Goal: Communication & Community: Answer question/provide support

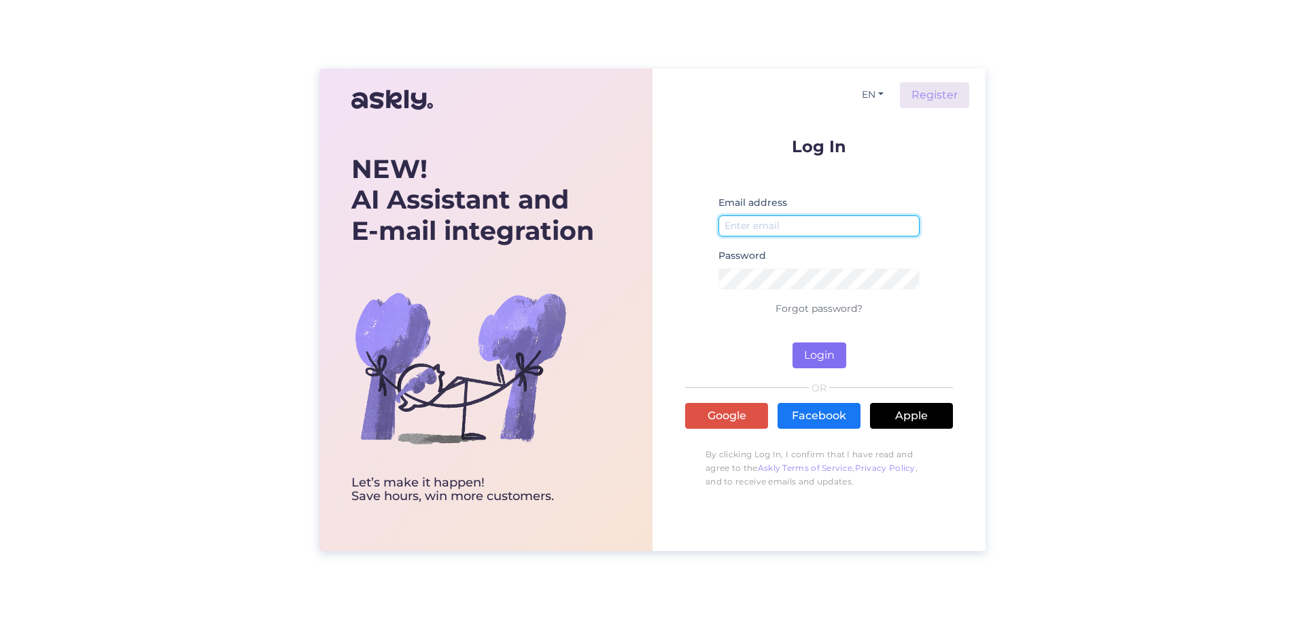
type input "[EMAIL_ADDRESS][DOMAIN_NAME]"
click at [818, 354] on button "Login" at bounding box center [820, 356] width 54 height 26
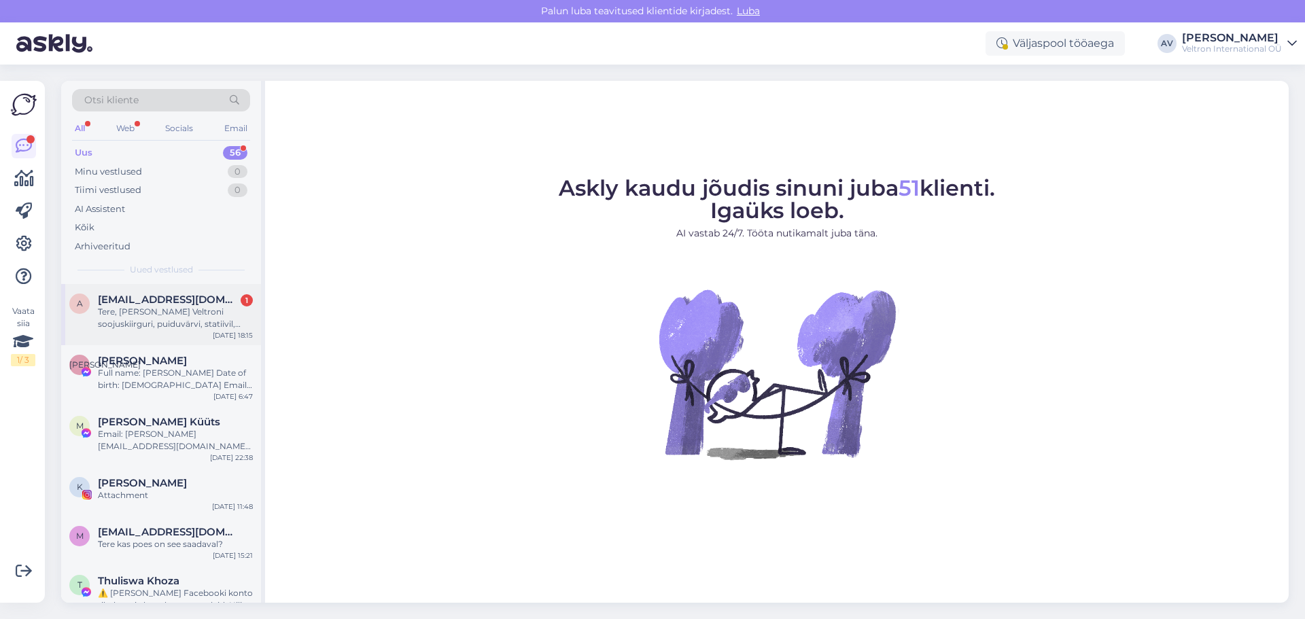
click at [171, 312] on div "Tere, [PERSON_NAME] Veltroni soojuskiirguri, puiduvärvi, statiivil, marki ei os…" at bounding box center [175, 318] width 155 height 24
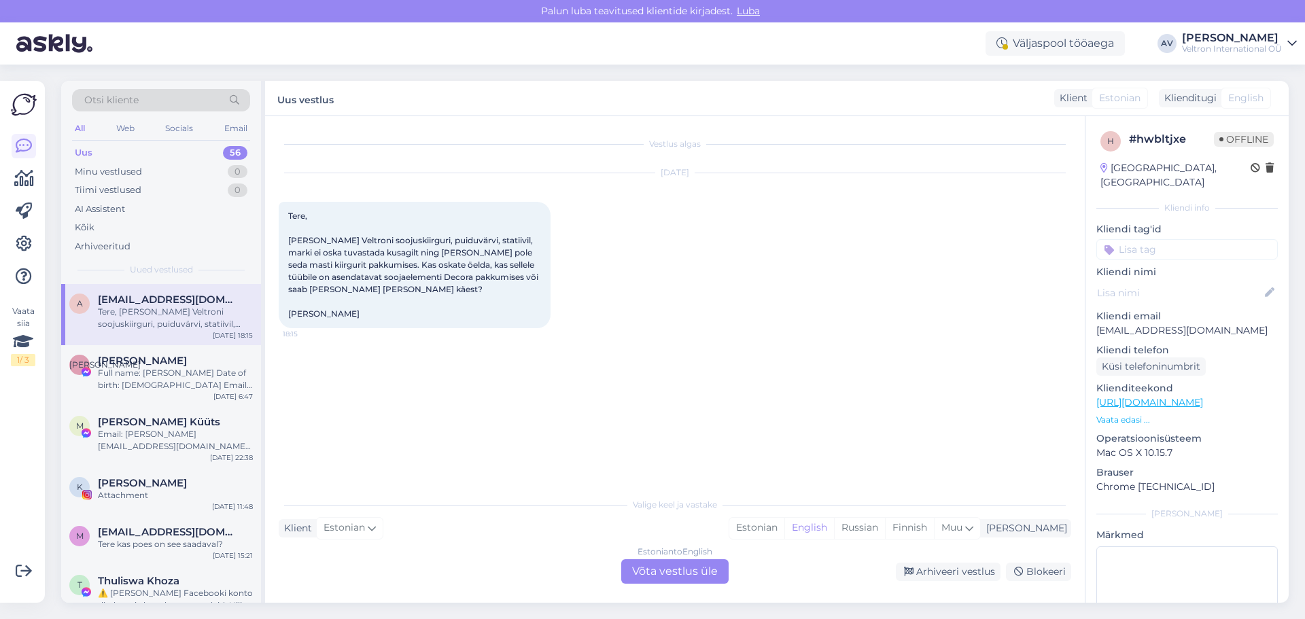
click at [693, 569] on div "Estonian to English Võta vestlus üle" at bounding box center [674, 571] width 107 height 24
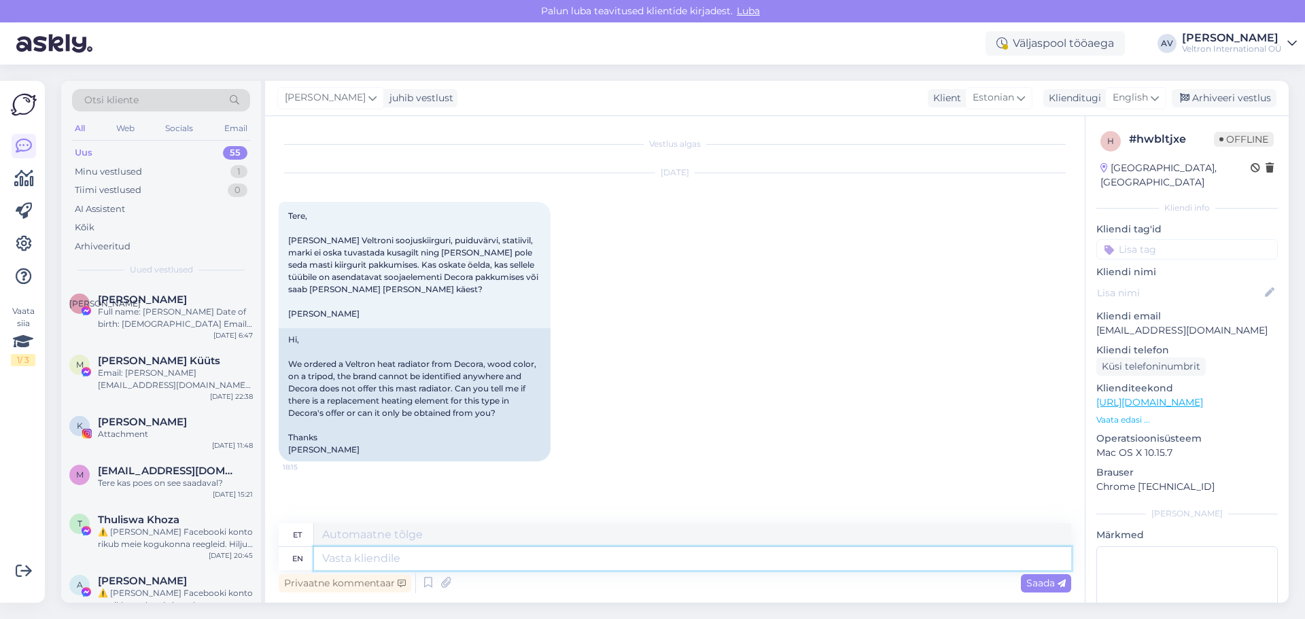
click at [525, 559] on textarea at bounding box center [692, 558] width 757 height 23
type textarea "Tere,"
type textarea "Tere, palun e"
type textarea "Tere, palun"
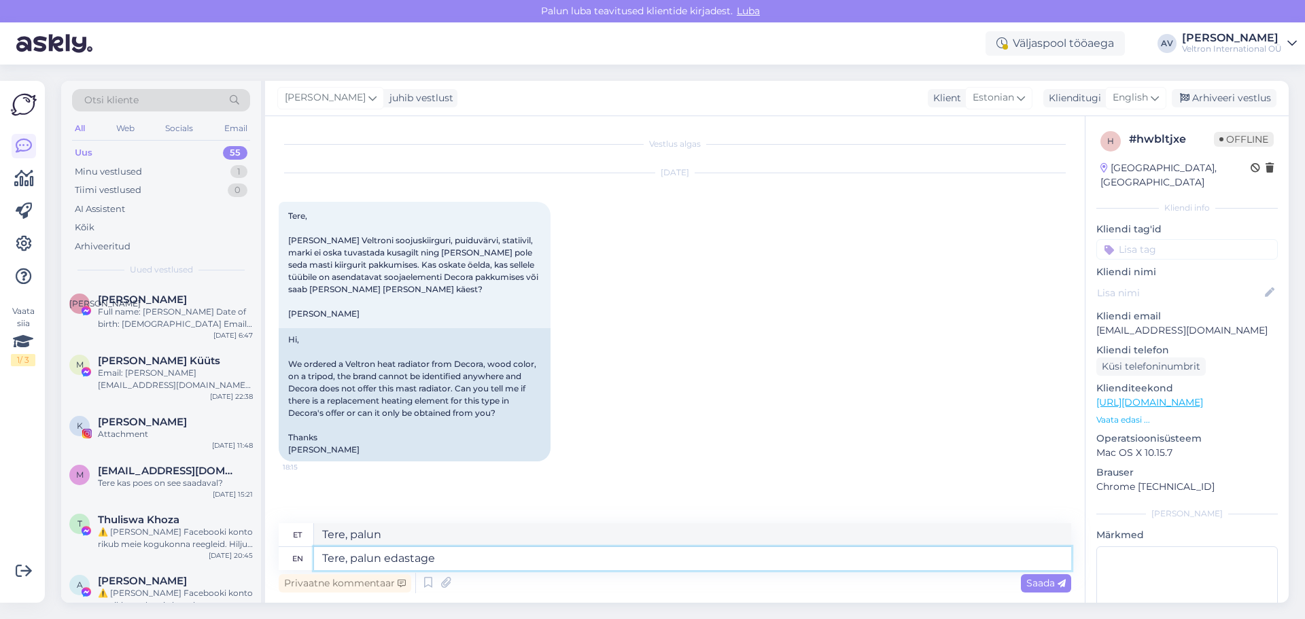
type textarea "Tere, palun edastage"
type textarea "Tere, palun edasi"
type textarea "Tere, palun edastage meile"
type textarea "Tere, palun edasi meile"
type textarea "Tere, palun edastage meile pilt"
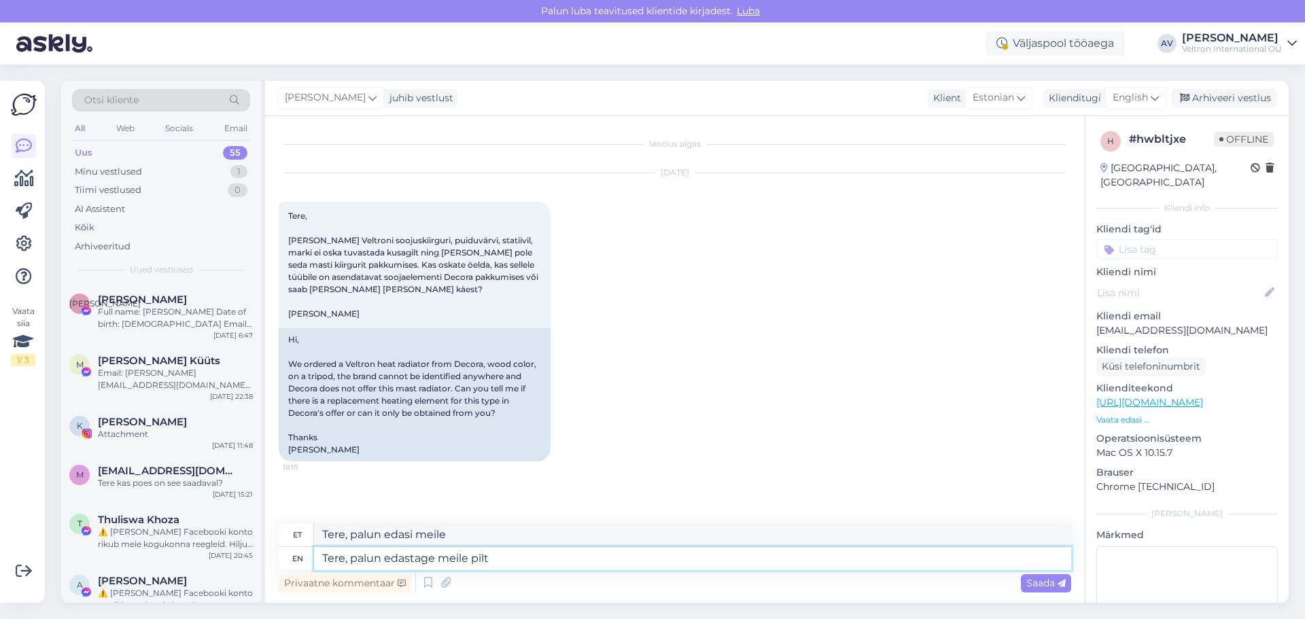
type textarea "Tere, palun edastage meile pilt"
type textarea "Tere, palun edastage meile pilt ja"
type textarea "Tere, palun edastage meile pilt ja mark"
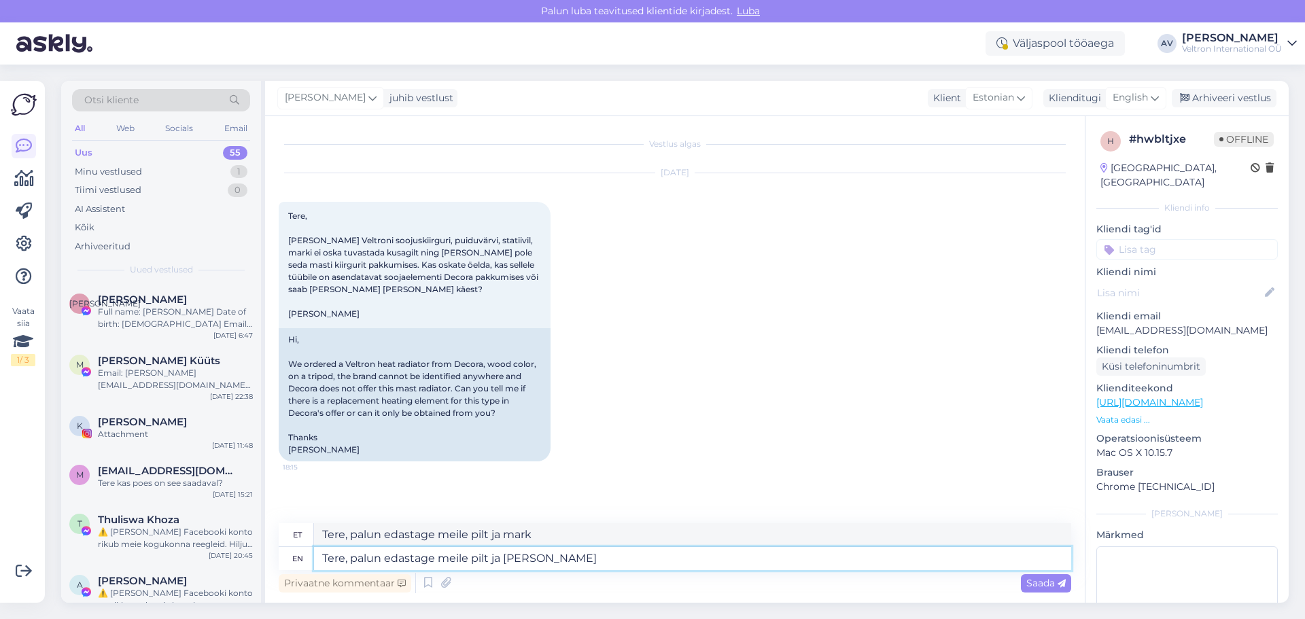
type textarea "Tere, palun edastage meile pilt ja [PERSON_NAME]"
type textarea "Tere, palun edastage meile pilt ja [PERSON_NAME], s"
type textarea "Tere, palun edastage meile pilt ja [PERSON_NAME],"
type textarea "Tere, palun edastage meile pilt ja mark soojendist, seejärel s"
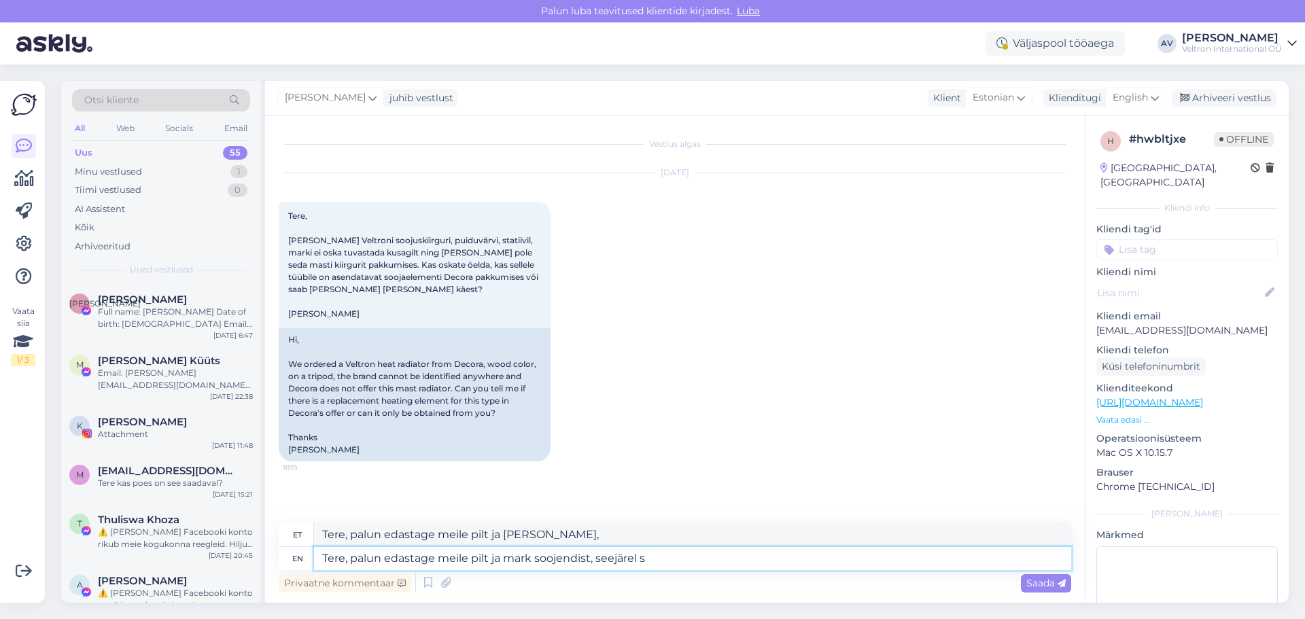
type textarea "Tere, palun edastage meile pilt ja [PERSON_NAME], tellimused"
type textarea "Tere, palun edastage meile pilt ja mark soojendist, seejärel saame k"
type textarea "Tere, palun edastage meile pilt ja mark soojedist, saadetud saad"
type textarea "Tere, palun edastage meile pilt ja mark soojendist, seejärel saame kontrollida"
type textarea "Tere, palun edastage meile pilt ja [PERSON_NAME], [PERSON_NAME] kontrollida"
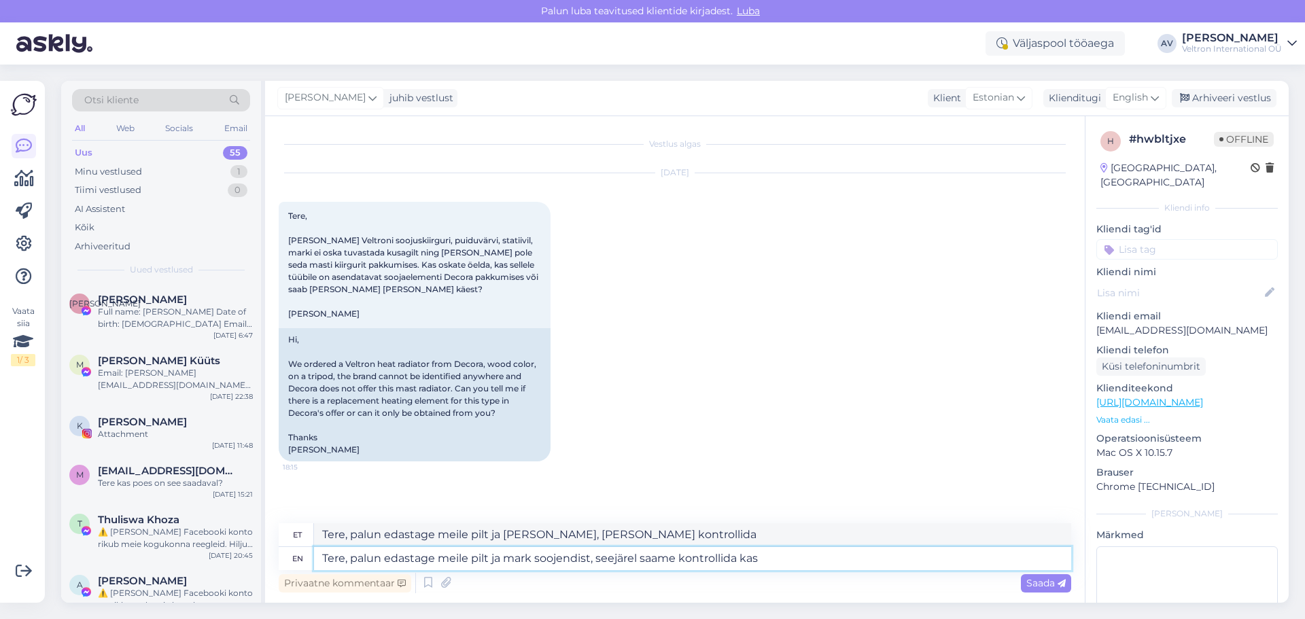
type textarea "Tere, palun edastage meile pilt ja mark soojendist, seejärel saame kontrollida …"
type textarea "Tere, palun edastage meile pilt ja [PERSON_NAME], [PERSON_NAME] kontrollida kas…"
type textarea "Tere, palun edastage meile pilt ja mark soojendist, seejärel saame kontrollida …"
type textarea "Tere, palun edastage meile pilt ja [PERSON_NAME], [PERSON_NAME] kontrollida kas"
type textarea "Tere, palun edastage meile pilt ja mark soojendist, seejärel saame kontrollida …"
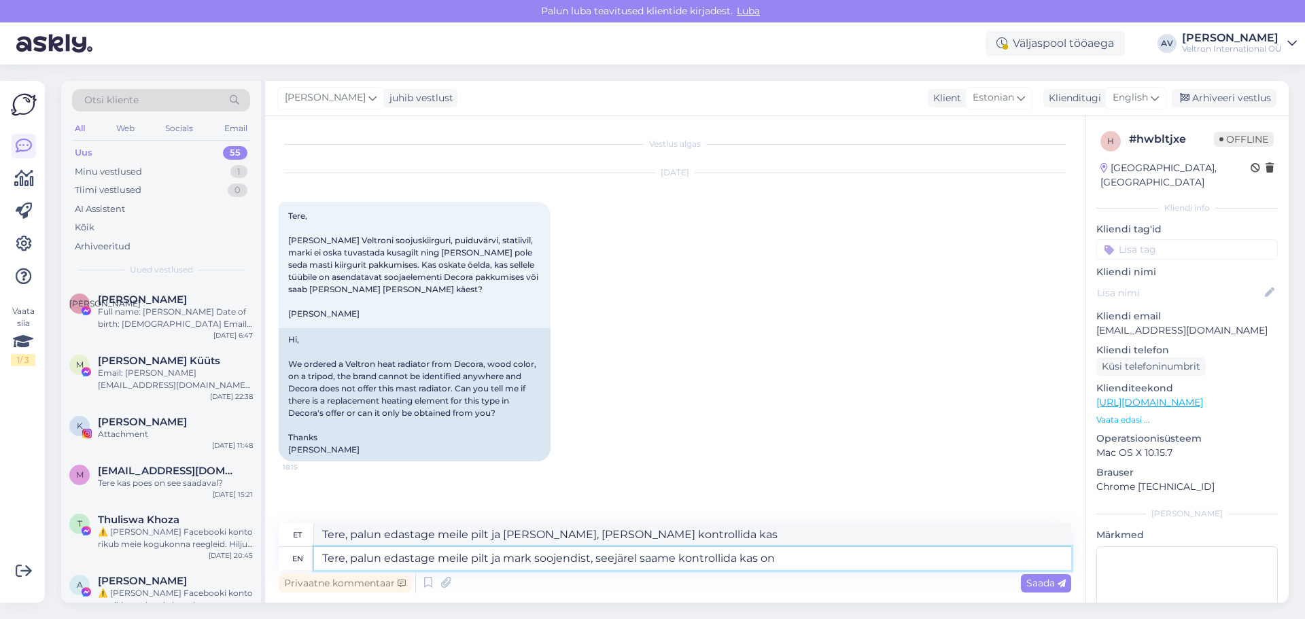
type textarea "Tere, palun edastage meile pilt ja [PERSON_NAME], [PERSON_NAME] kontrollida kas…"
type textarea "Tere, palun edastage meile pilt ja mark soojendist, seejärel saame kontrollida …"
type textarea "Tere, palun edastage meile pilt ja [PERSON_NAME], [PERSON_NAME] kontrollida kas…"
type textarea "Tere, palun edastage meile pilt ja mark soojendist, seejärel saame kontrollida …"
type textarea "Tere, palun edastage meile pilt ja [PERSON_NAME], [PERSON_NAME] kontrollida kas…"
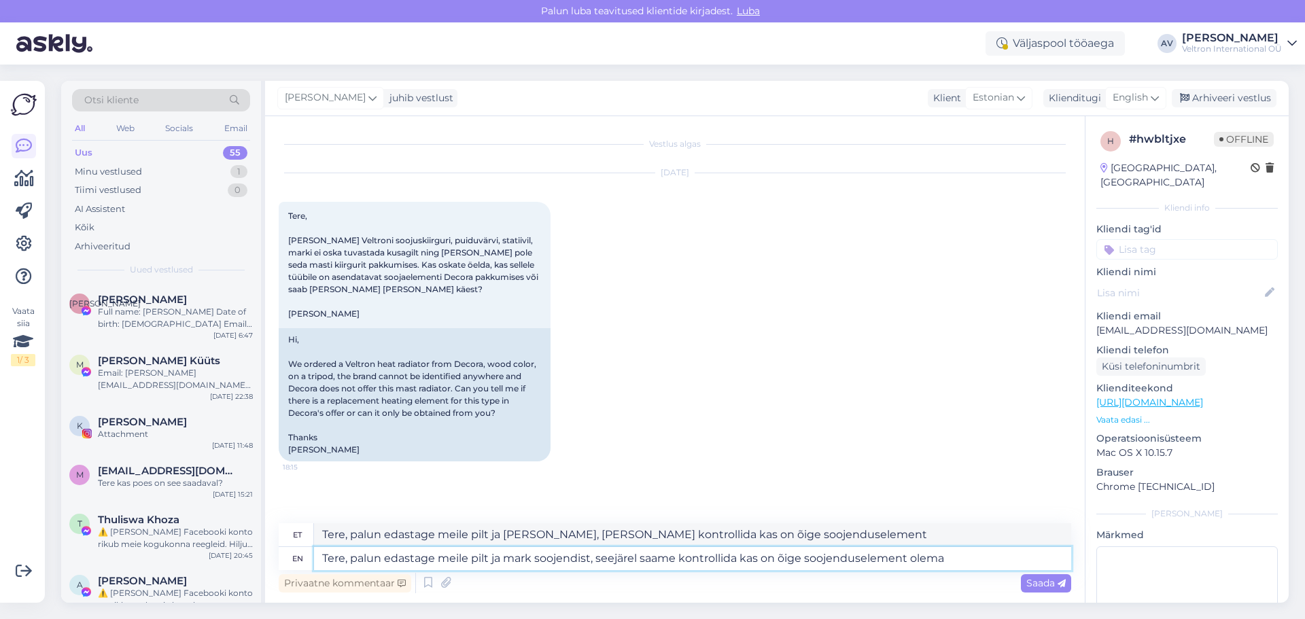
type textarea "Tere, palun edastage meile pilt ja mark soojendist, seejärel saame kontrollida …"
type textarea "Tere, palun edastage meile pilt ja [PERSON_NAME], [PERSON_NAME] kontrollida kas…"
type textarea "Tere, palun edastage meile pilt ja mark soojendist, seejärel saame kontrollida …"
type textarea "Tere, palun edastage meile pilt ja [PERSON_NAME], [PERSON_NAME] kontrollida kas…"
type textarea "Tere, palun edastage meile pilt ja mark soojendist, seejärel saame kontrollida …"
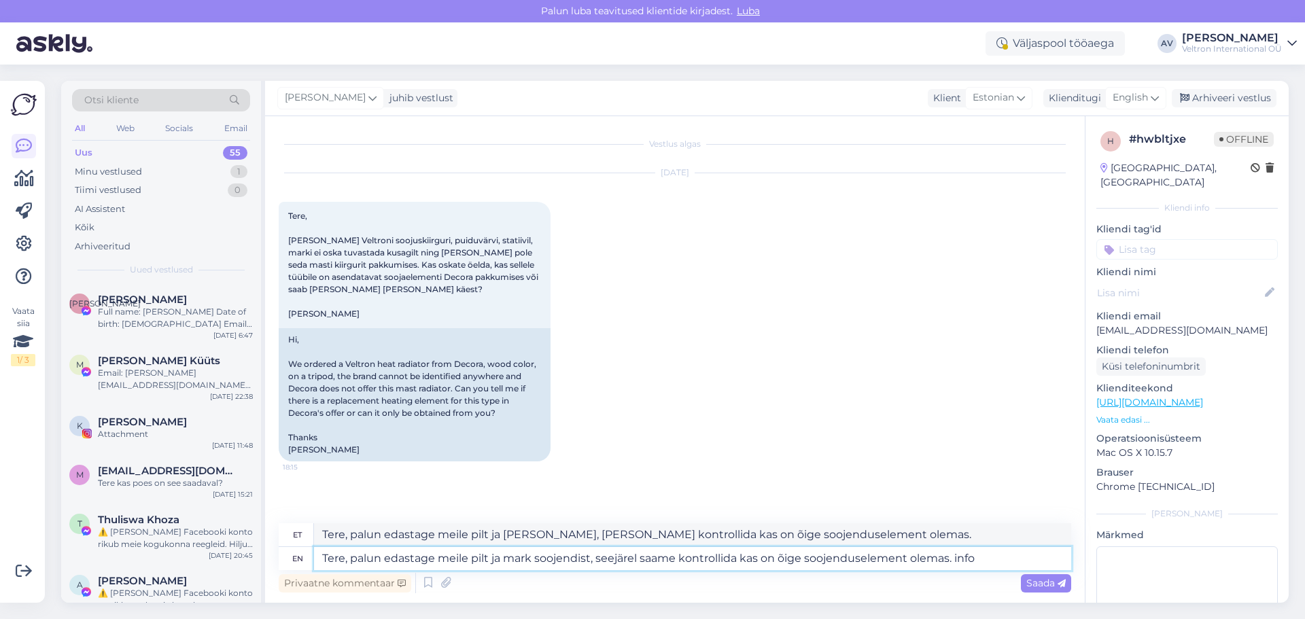
type textarea "Tere, palun edastage meile pilt ja [PERSON_NAME], [PERSON_NAME] kontrollida kas…"
type textarea "Tere, palun edastage meile pilt ja mark soojendist, seejärel saame kontrollida …"
type textarea "Tere, palun edastage meile pilt ja [PERSON_NAME], [PERSON_NAME] kontrollida kas…"
type textarea "Tere, palun edastage meile pilt ja mark soojendist, seejärel saame kontrollida …"
type textarea "Tere, palun edastage meile pilt ja [PERSON_NAME], [PERSON_NAME] kontrollida kas…"
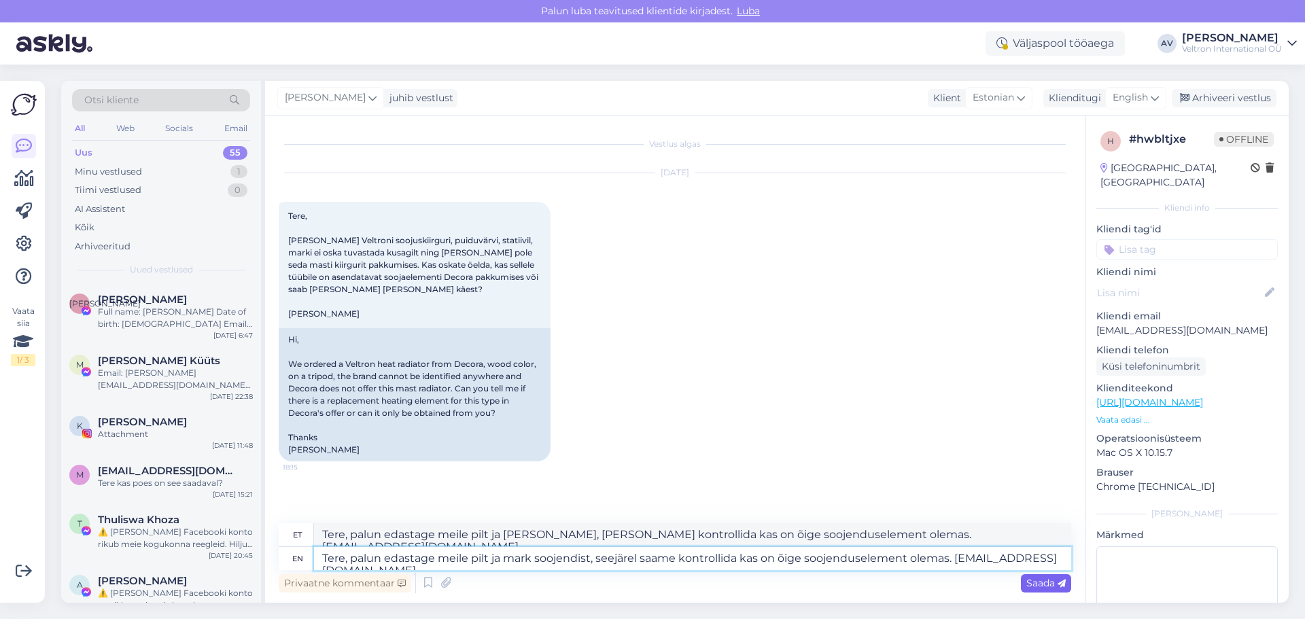
type textarea "Tere, palun edastage meile pilt ja mark soojendist, seejärel saame kontrollida …"
click at [1039, 583] on span "Saada" at bounding box center [1045, 583] width 39 height 12
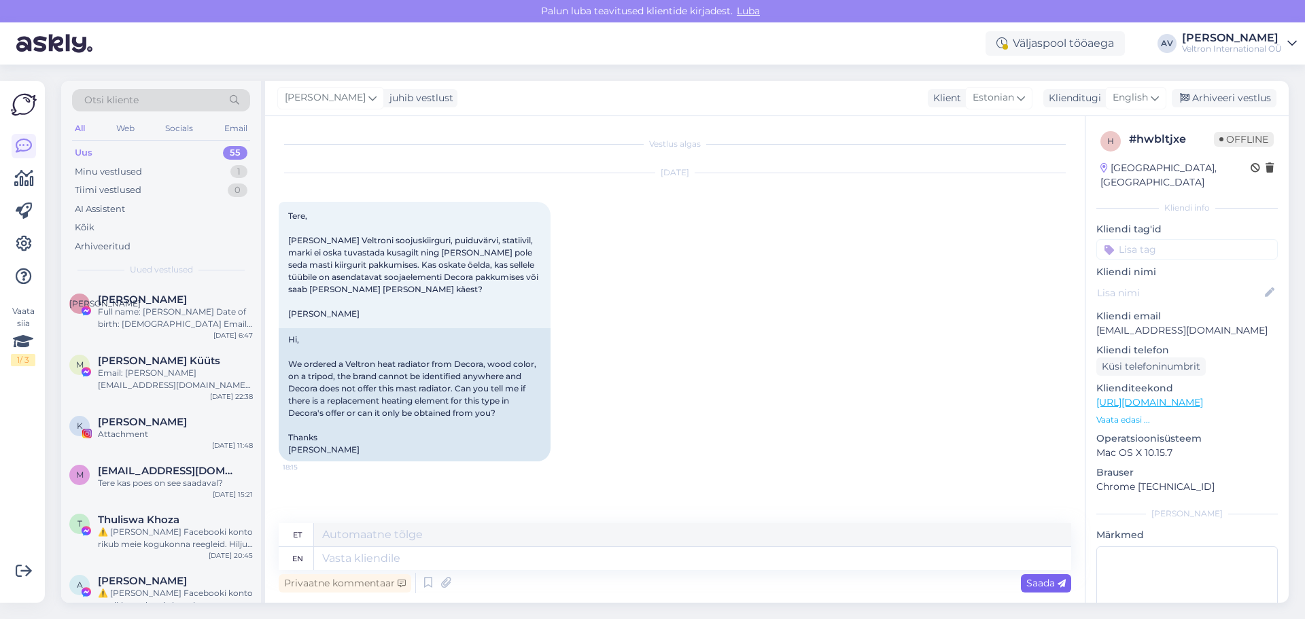
scroll to position [137, 0]
